Goal: Information Seeking & Learning: Learn about a topic

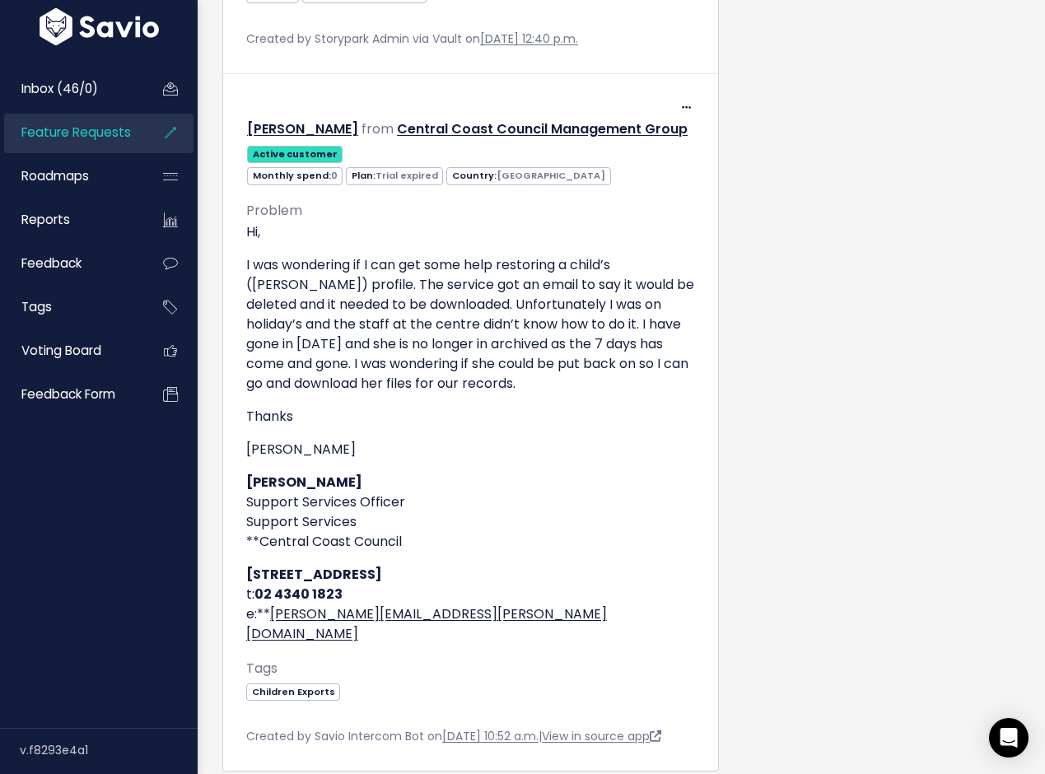
scroll to position [1288, 0]
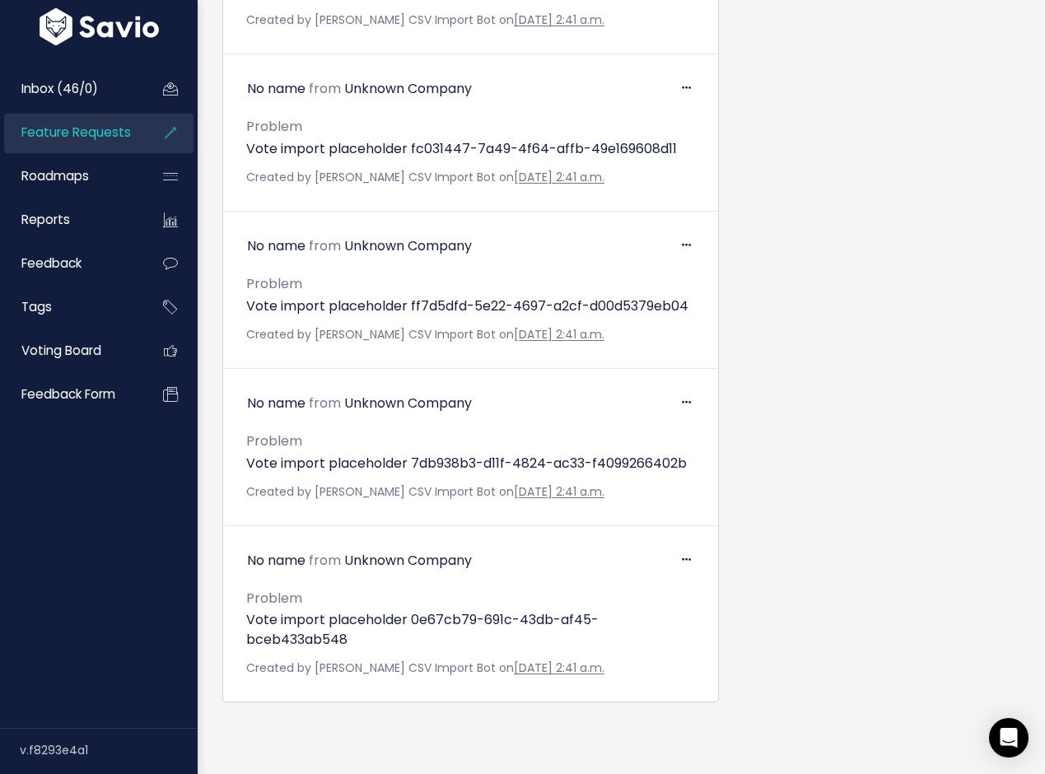
scroll to position [7442, 0]
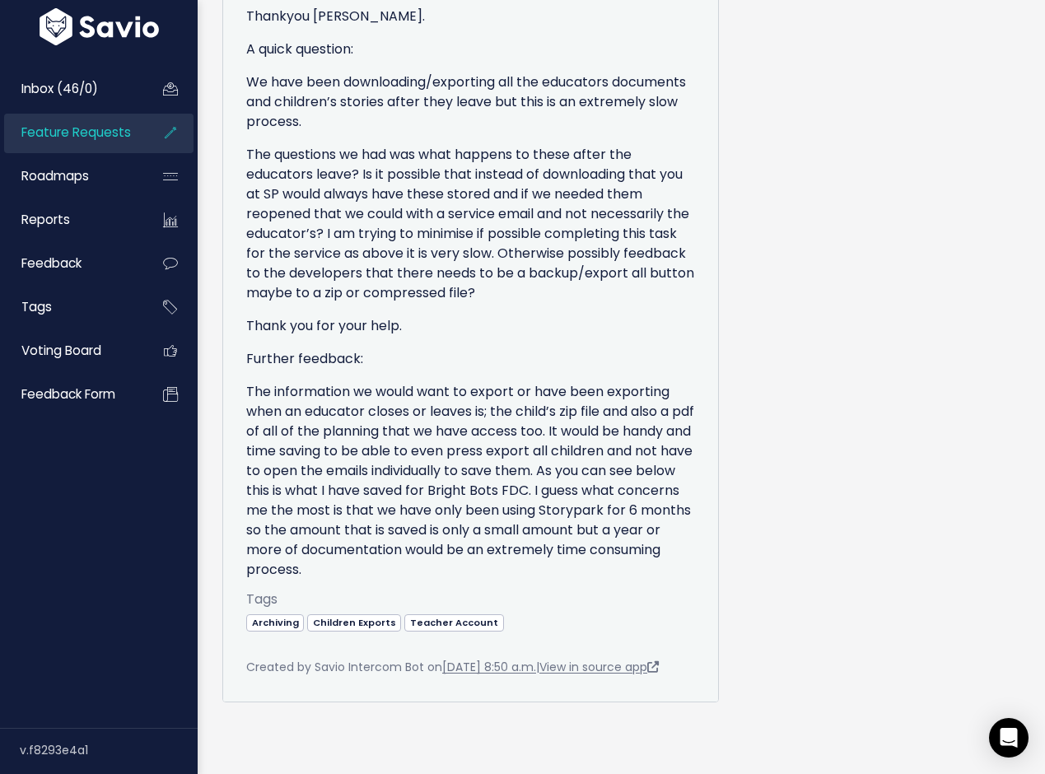
scroll to position [842, 0]
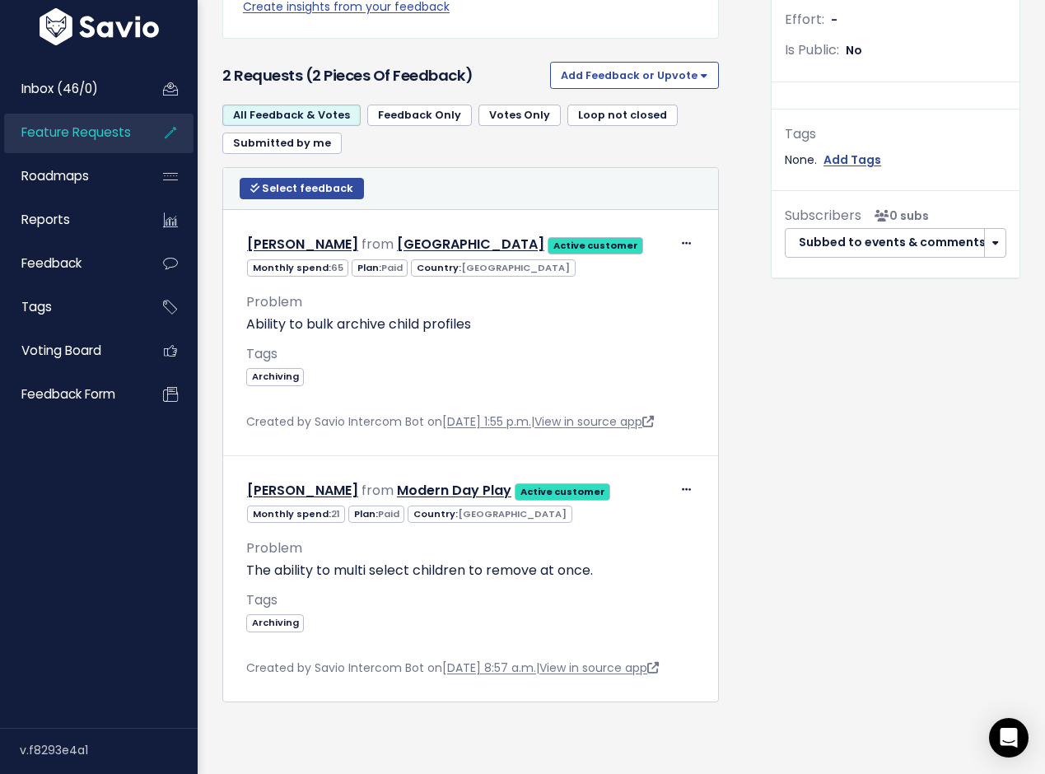
scroll to position [599, 0]
